Goal: Information Seeking & Learning: Find contact information

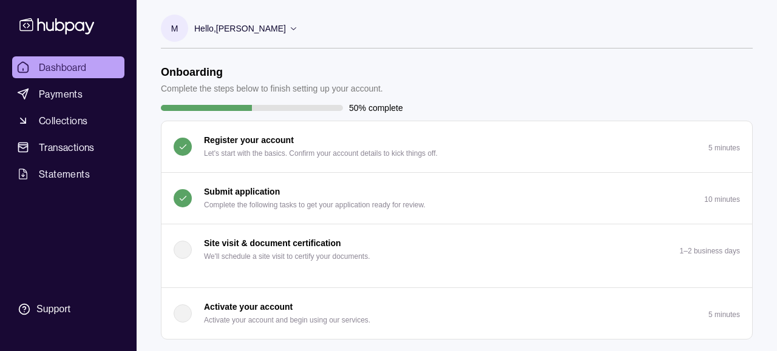
click at [294, 30] on icon at bounding box center [293, 28] width 9 height 9
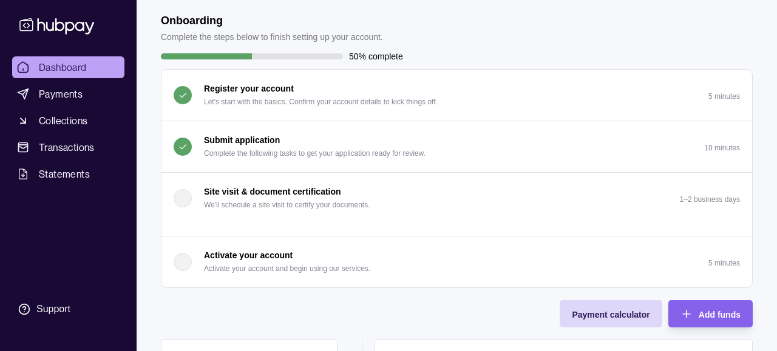
scroll to position [128, 0]
click at [323, 261] on div "Activate your account Activate your account and begin using our services." at bounding box center [287, 261] width 166 height 27
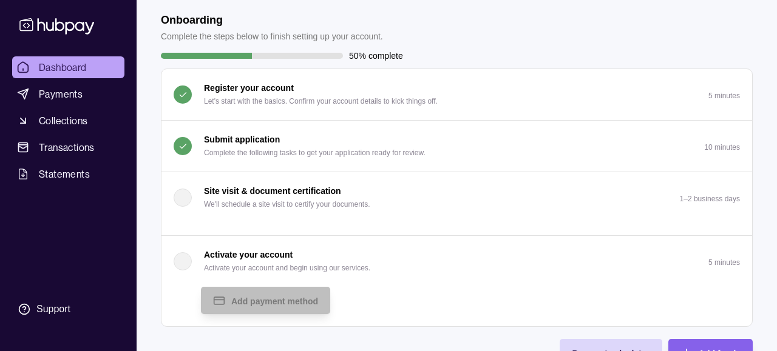
click at [323, 262] on p "Activate your account and begin using our services." at bounding box center [287, 268] width 166 height 13
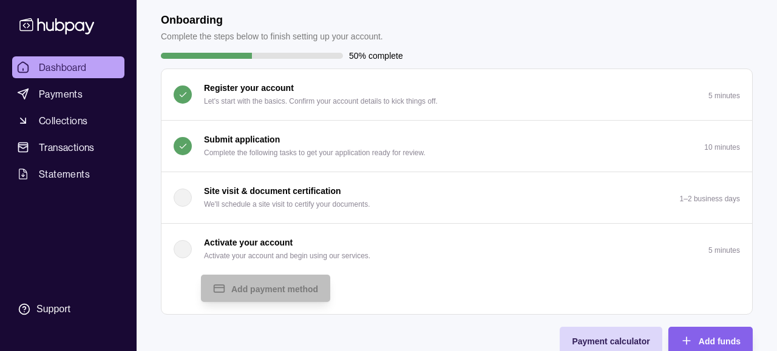
click at [323, 261] on p "Activate your account and begin using our services." at bounding box center [287, 255] width 166 height 13
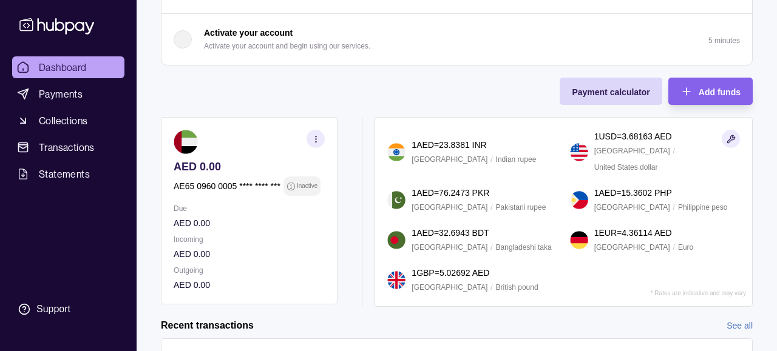
scroll to position [346, 0]
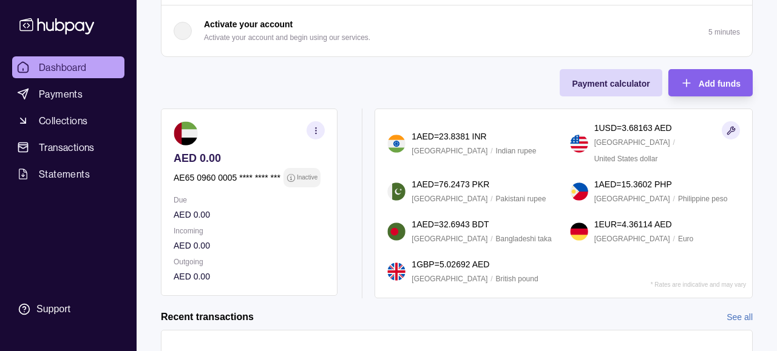
click at [317, 132] on icon "button" at bounding box center [315, 130] width 9 height 9
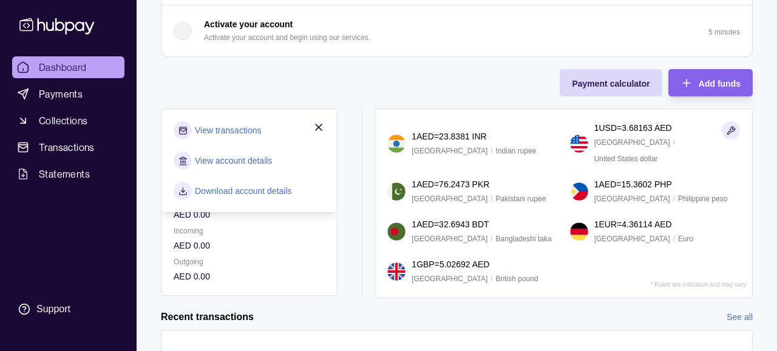
click at [331, 265] on section "AED 0.00 AE65 0960 0005 **** **** *** Inactive Due AED 0.00 Incoming AED 0.00 O…" at bounding box center [249, 203] width 177 height 188
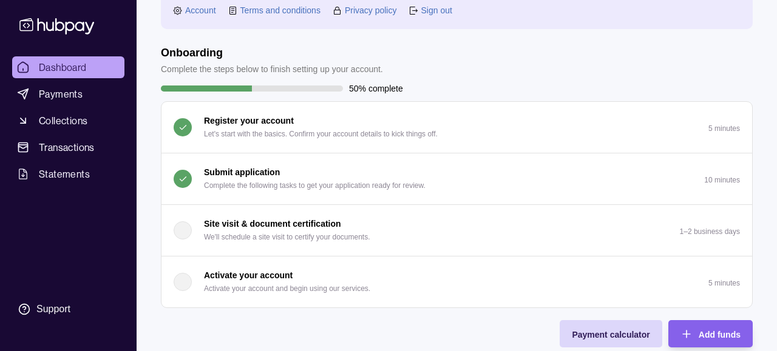
scroll to position [0, 0]
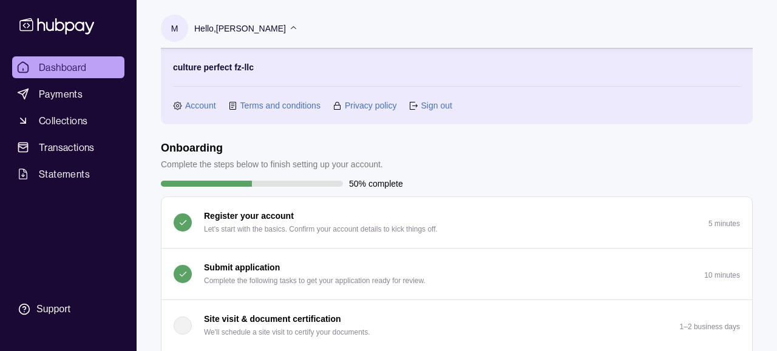
click at [271, 26] on p "Hello, [PERSON_NAME]" at bounding box center [240, 28] width 92 height 13
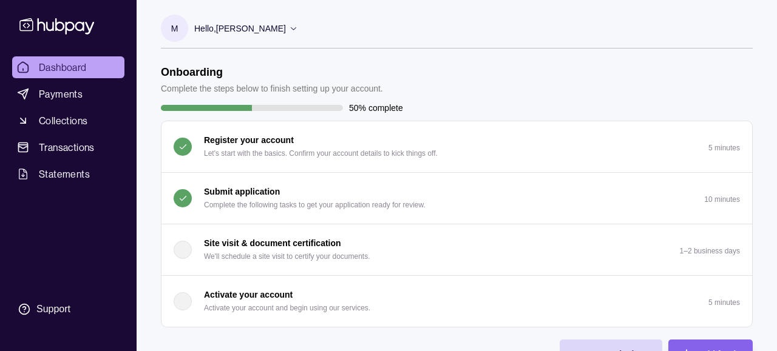
click at [271, 26] on p "Hello, [PERSON_NAME]" at bounding box center [240, 28] width 92 height 13
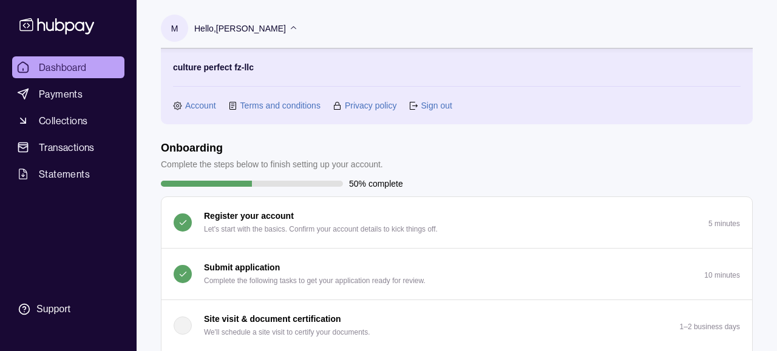
click at [195, 104] on link "Account" at bounding box center [200, 105] width 31 height 13
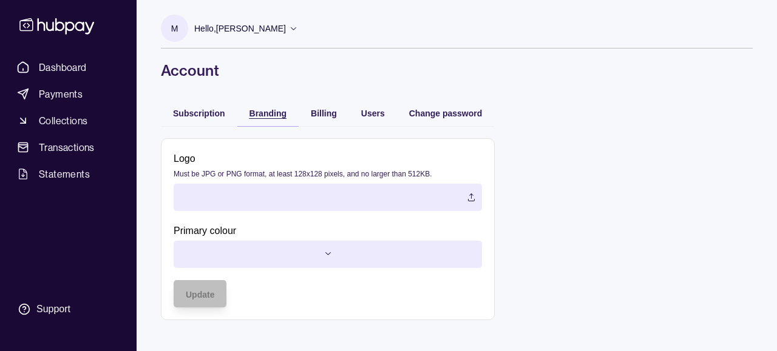
click at [271, 118] on div "Branding" at bounding box center [267, 113] width 37 height 15
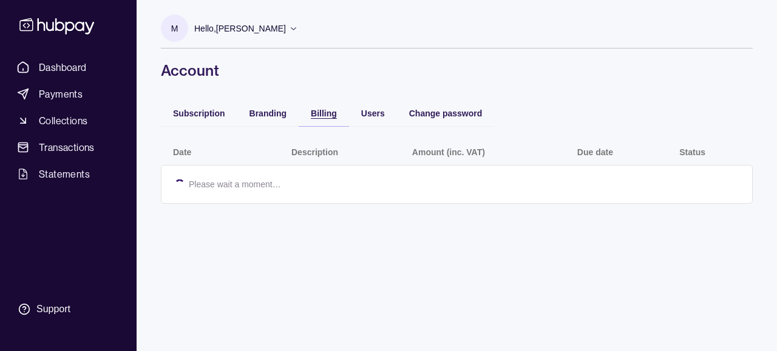
click at [315, 117] on span "Billing" at bounding box center [324, 114] width 26 height 10
click at [274, 31] on p "Hello, [PERSON_NAME]" at bounding box center [240, 28] width 92 height 13
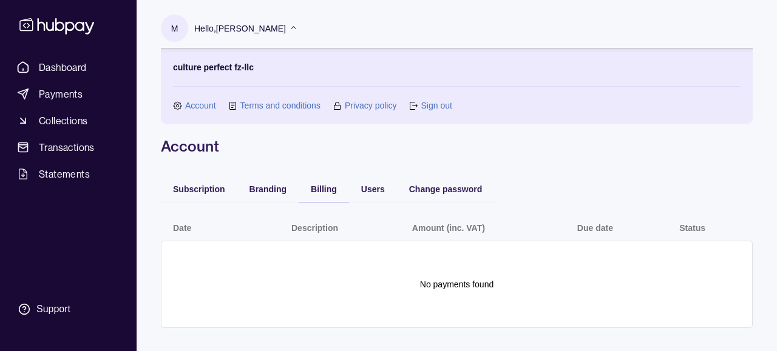
click at [200, 108] on link "Account" at bounding box center [200, 105] width 31 height 13
click at [251, 23] on p "Hello, [PERSON_NAME]" at bounding box center [240, 28] width 92 height 13
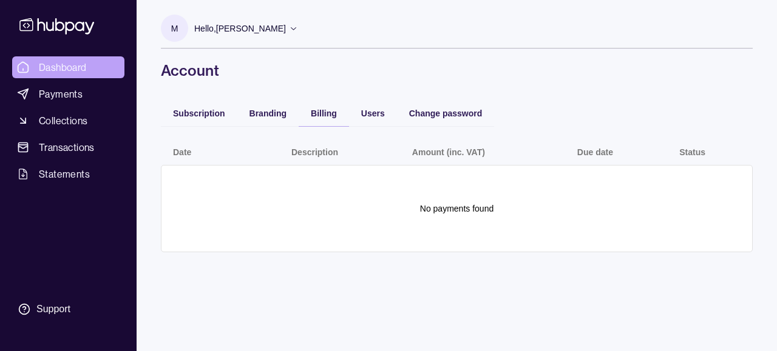
click at [84, 72] on span "Dashboard" at bounding box center [63, 67] width 48 height 15
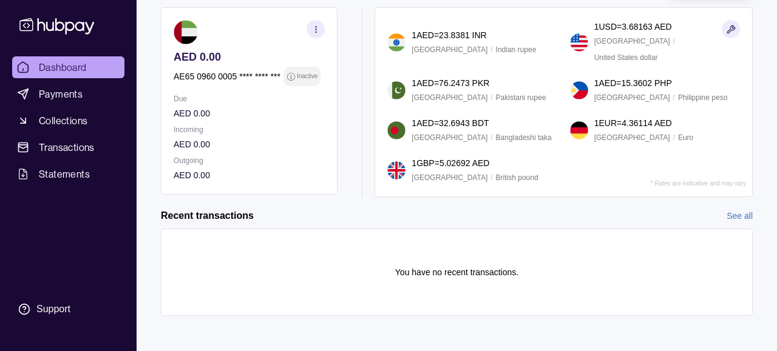
scroll to position [385, 0]
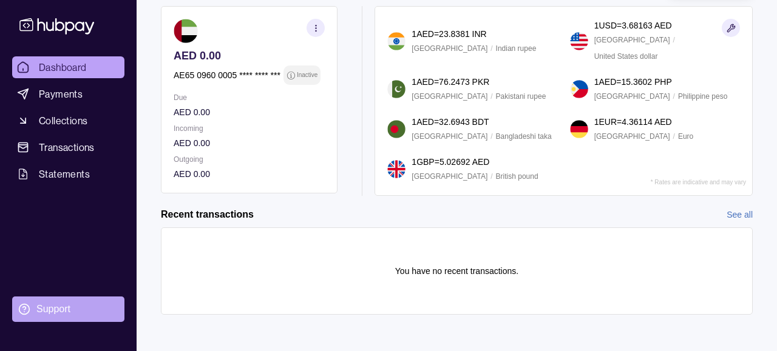
click at [40, 311] on div "Support" at bounding box center [53, 309] width 34 height 13
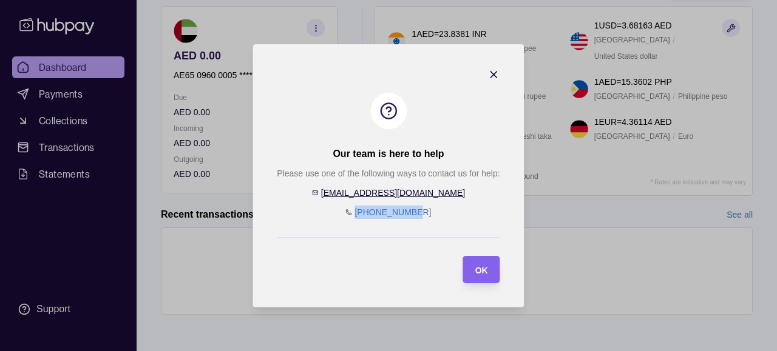
drag, startPoint x: 426, startPoint y: 212, endPoint x: 370, endPoint y: 209, distance: 55.9
click at [359, 209] on div "Please use one of the following ways to contact us for help: [EMAIL_ADDRESS][DO…" at bounding box center [388, 193] width 223 height 52
copy link "[PHONE_NUMBER]"
click at [498, 72] on icon "button" at bounding box center [494, 75] width 12 height 12
